Goal: Find specific page/section: Find specific page/section

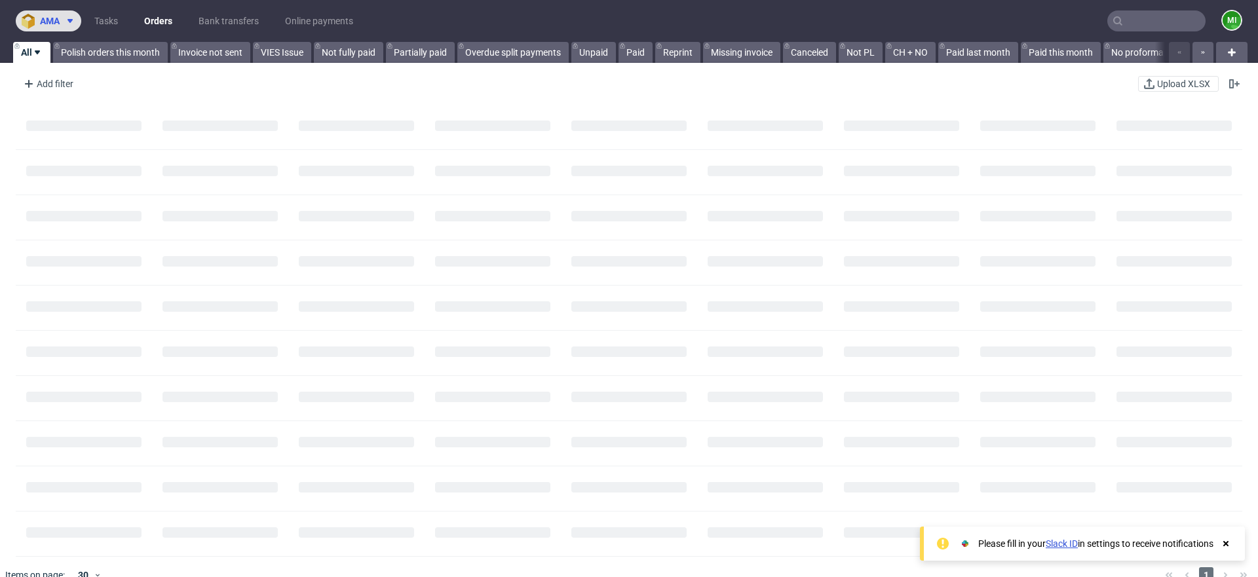
click at [53, 20] on span "ama" at bounding box center [50, 20] width 20 height 9
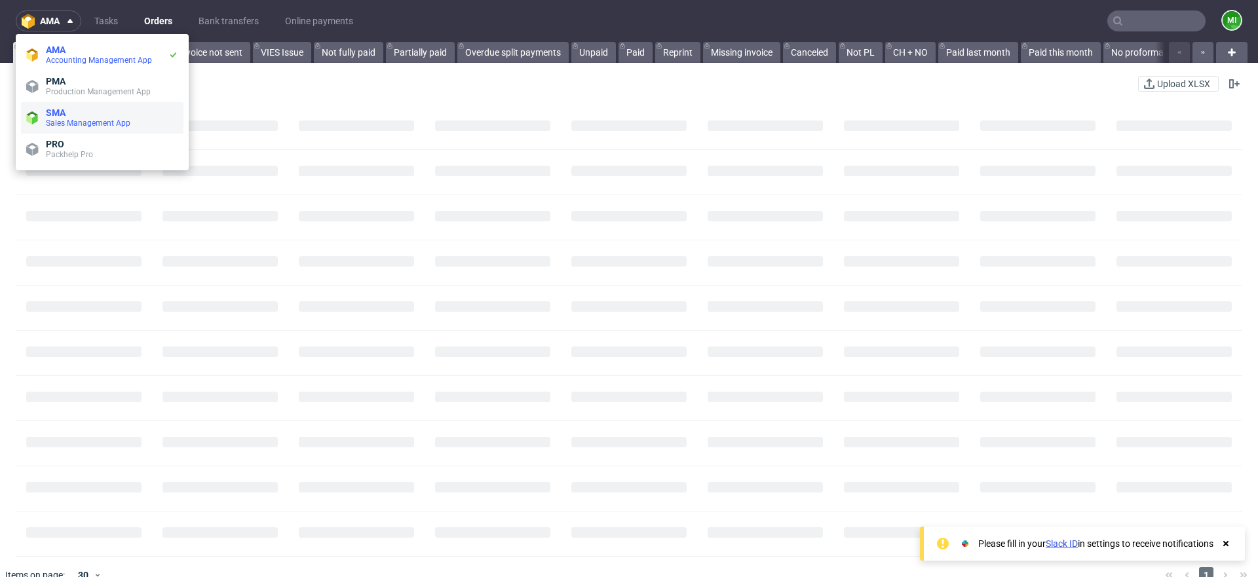
click at [75, 123] on span "Sales Management App" at bounding box center [88, 123] width 85 height 9
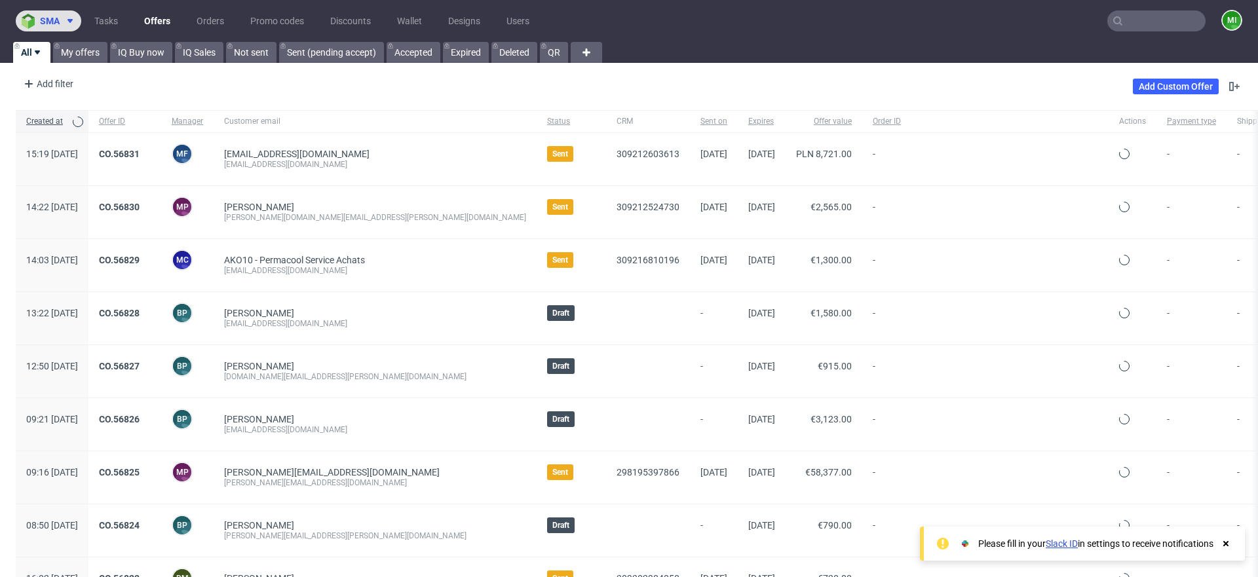
click at [66, 16] on icon at bounding box center [70, 21] width 10 height 10
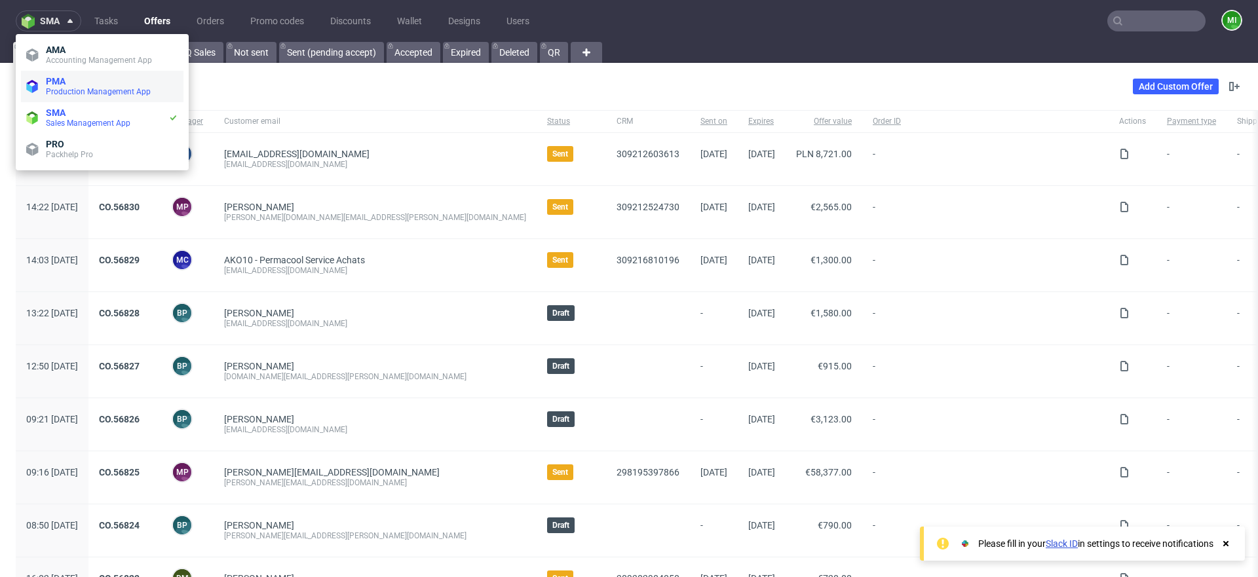
click at [78, 91] on span "Production Management App" at bounding box center [98, 91] width 105 height 9
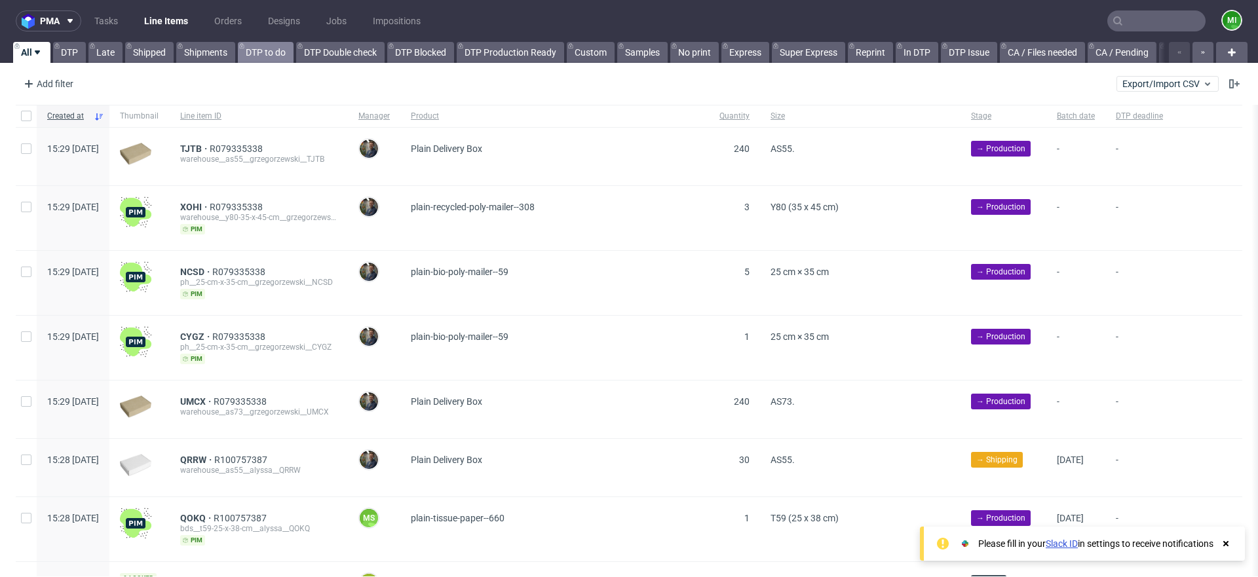
click at [247, 50] on link "DTP to do" at bounding box center [266, 52] width 56 height 21
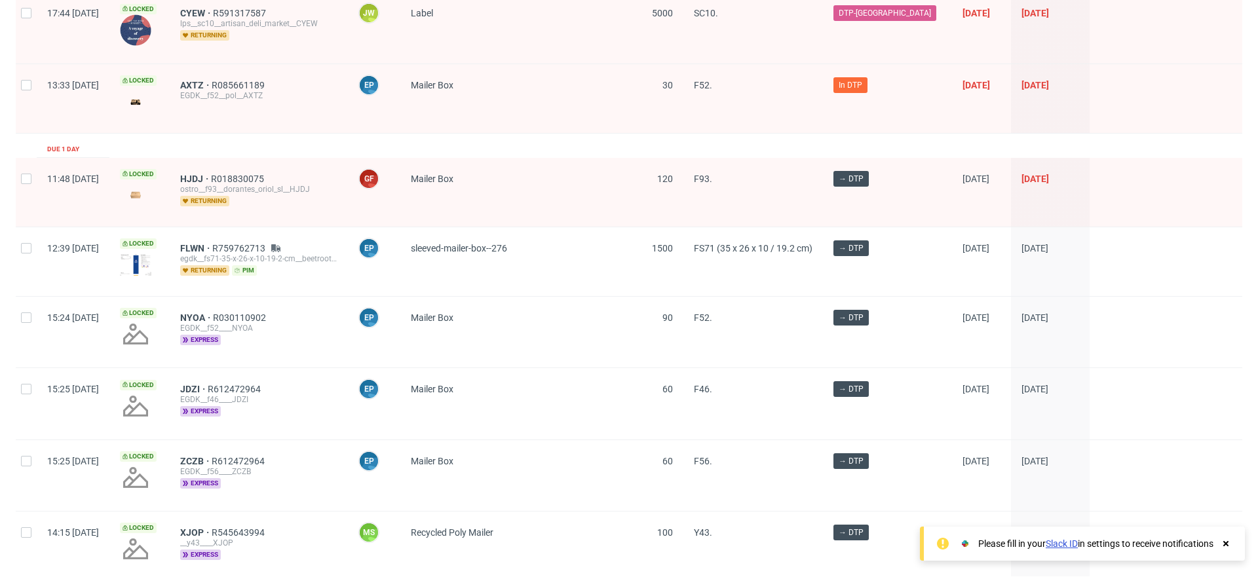
scroll to position [647, 0]
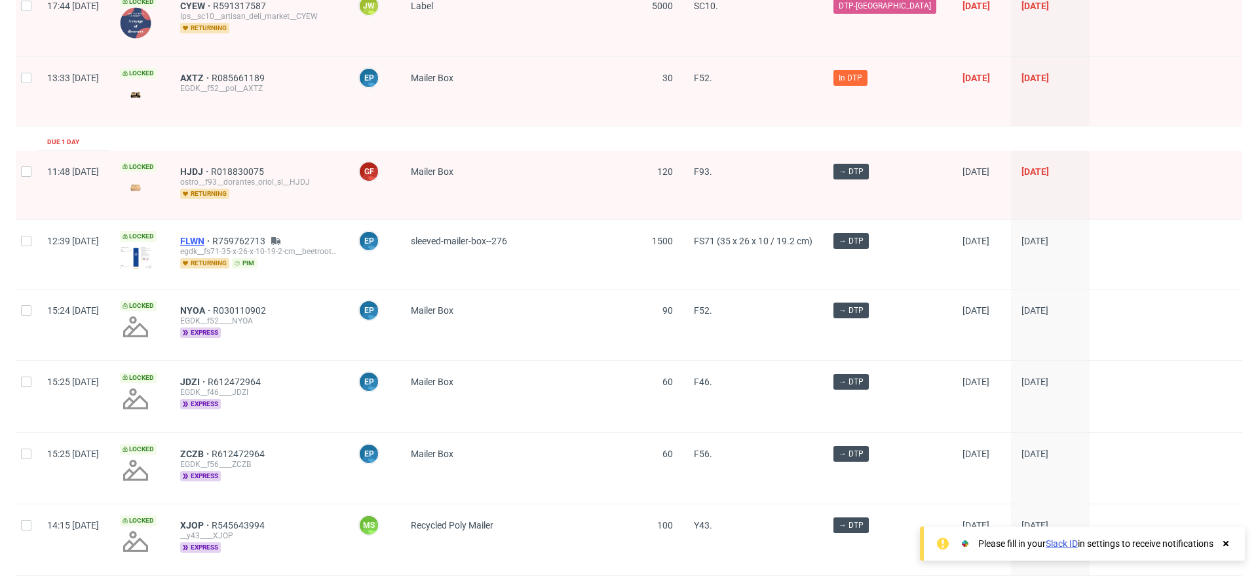
click at [212, 236] on span "FLWN" at bounding box center [196, 241] width 32 height 10
